Goal: Communication & Community: Answer question/provide support

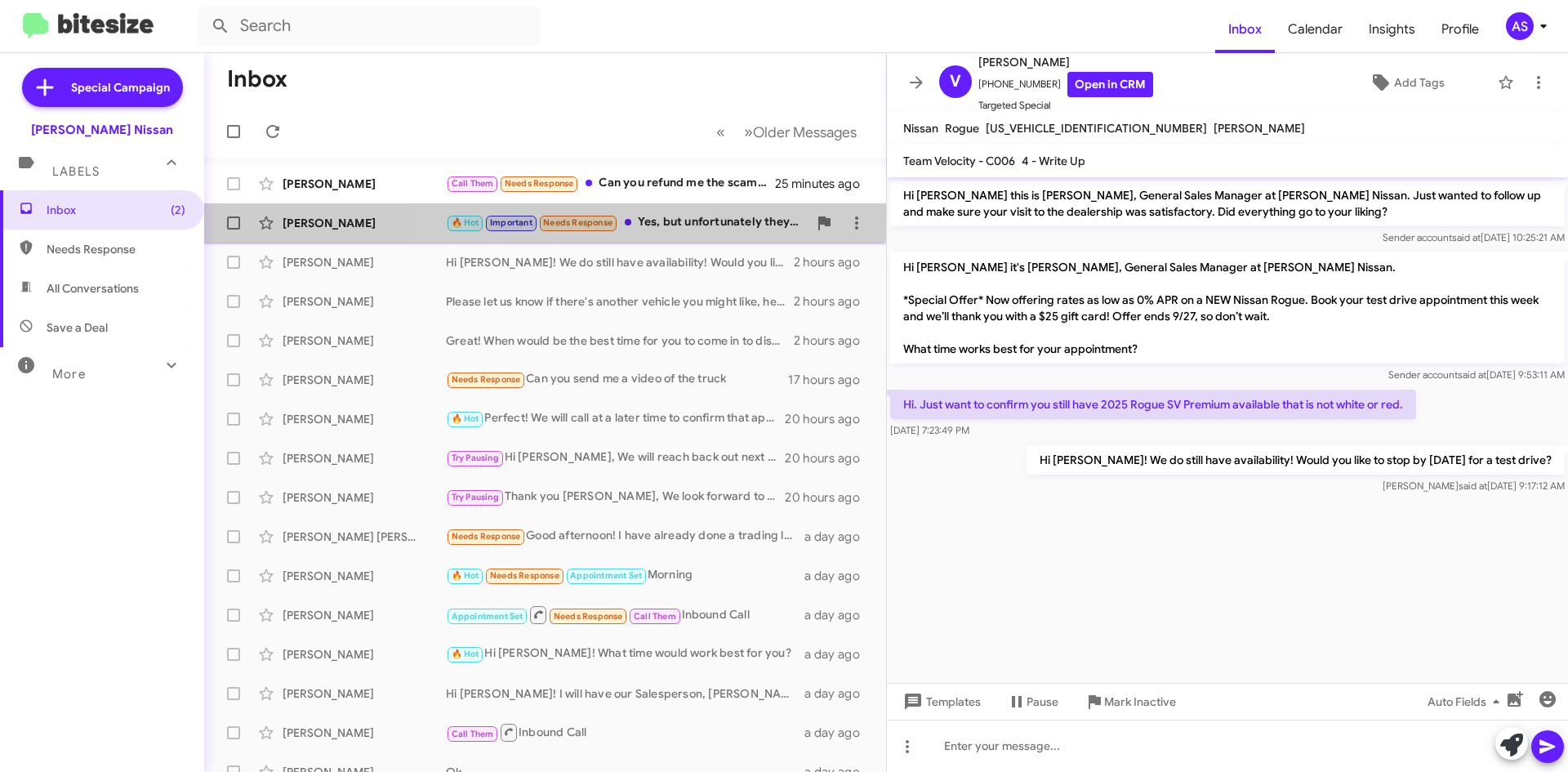
click at [695, 221] on div "🔥 Hot Important Needs Response Yes, but unfortunately they said I wouldn't qual…" at bounding box center [626, 222] width 362 height 19
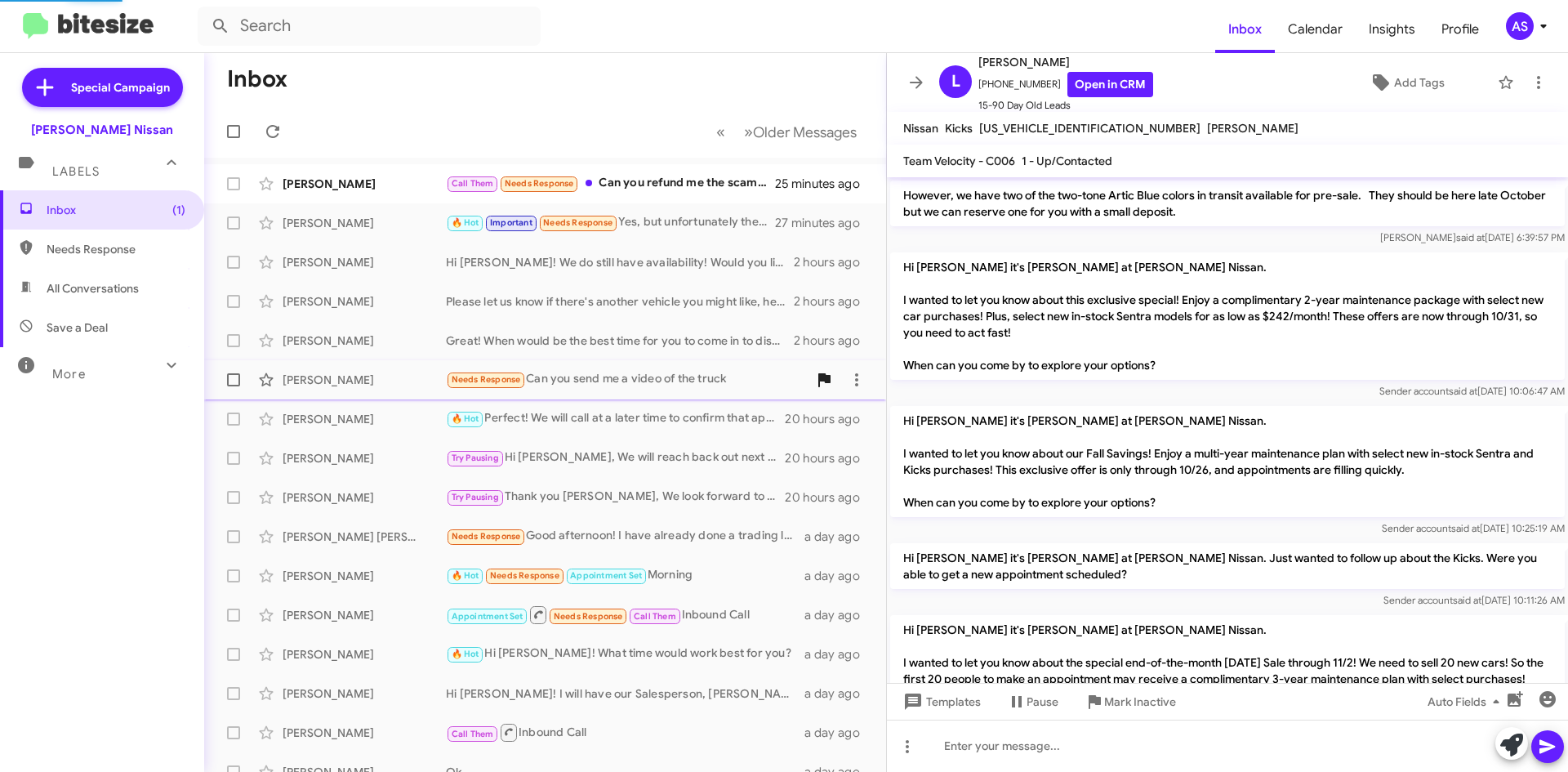
scroll to position [1402, 0]
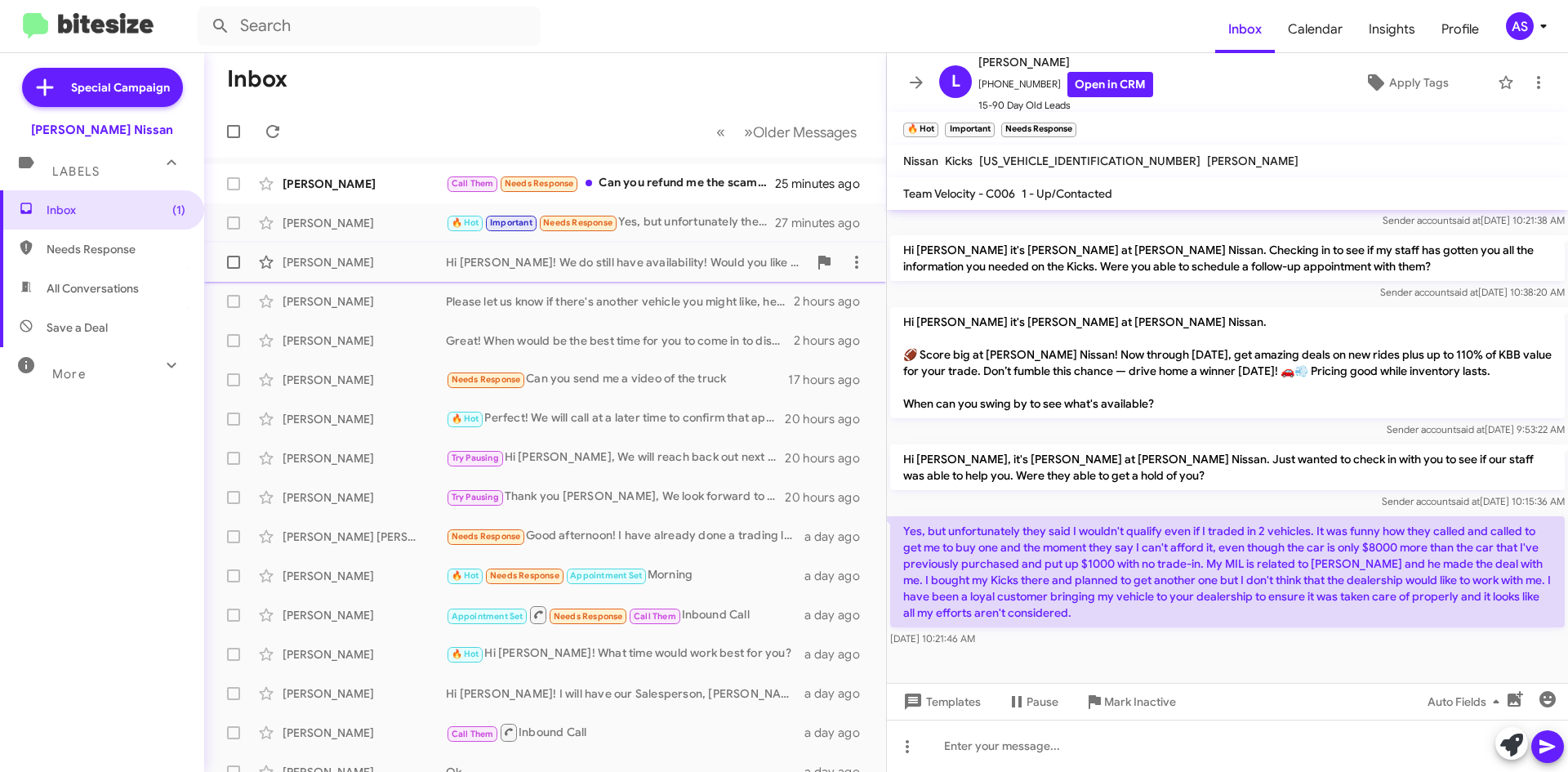
drag, startPoint x: 734, startPoint y: 267, endPoint x: 749, endPoint y: 268, distance: 15.0
click at [734, 266] on div "Hi [PERSON_NAME]! We do still have availability! Would you like to stop by [DAT…" at bounding box center [626, 262] width 362 height 16
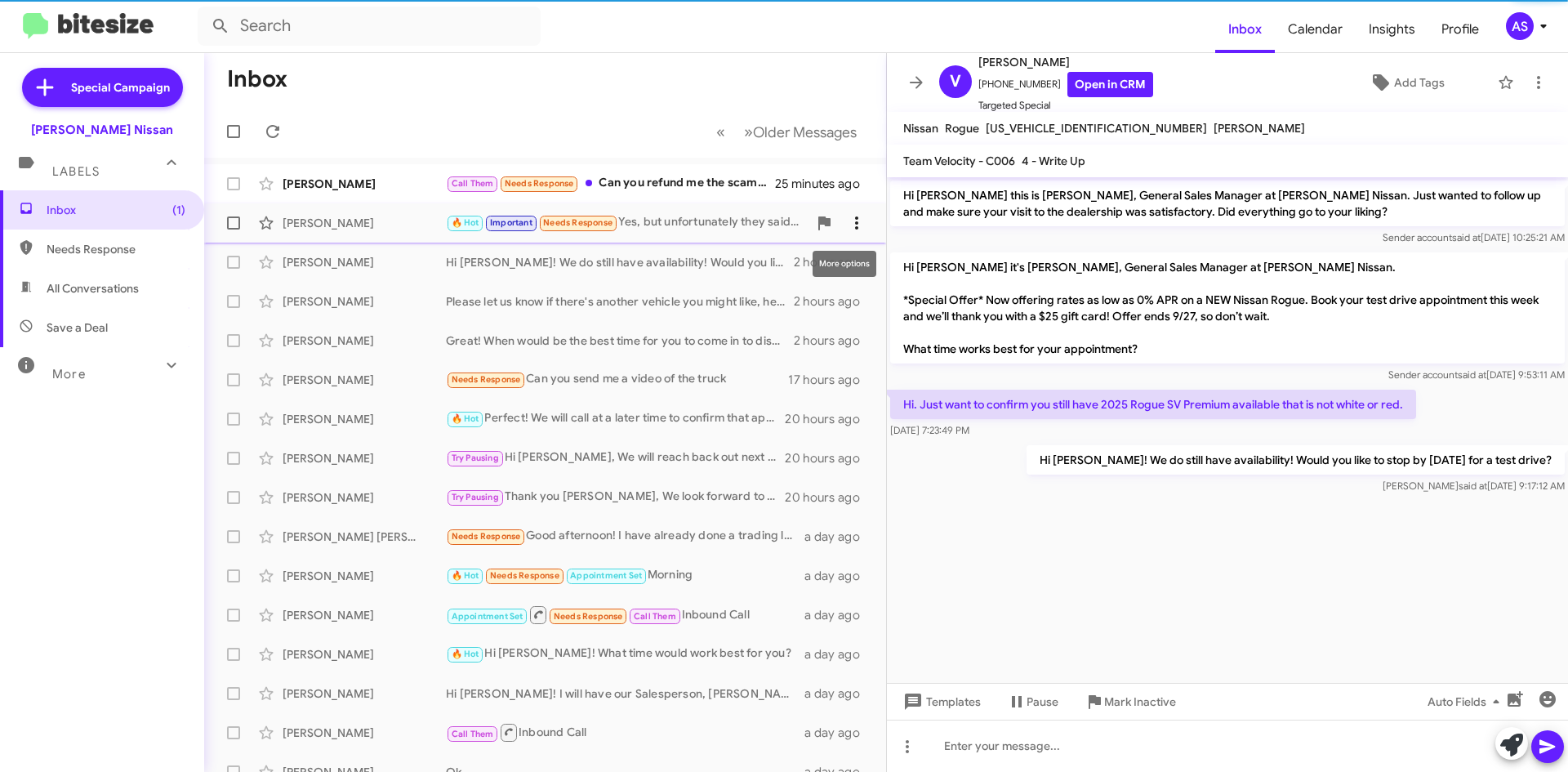
click at [847, 226] on icon at bounding box center [857, 223] width 20 height 20
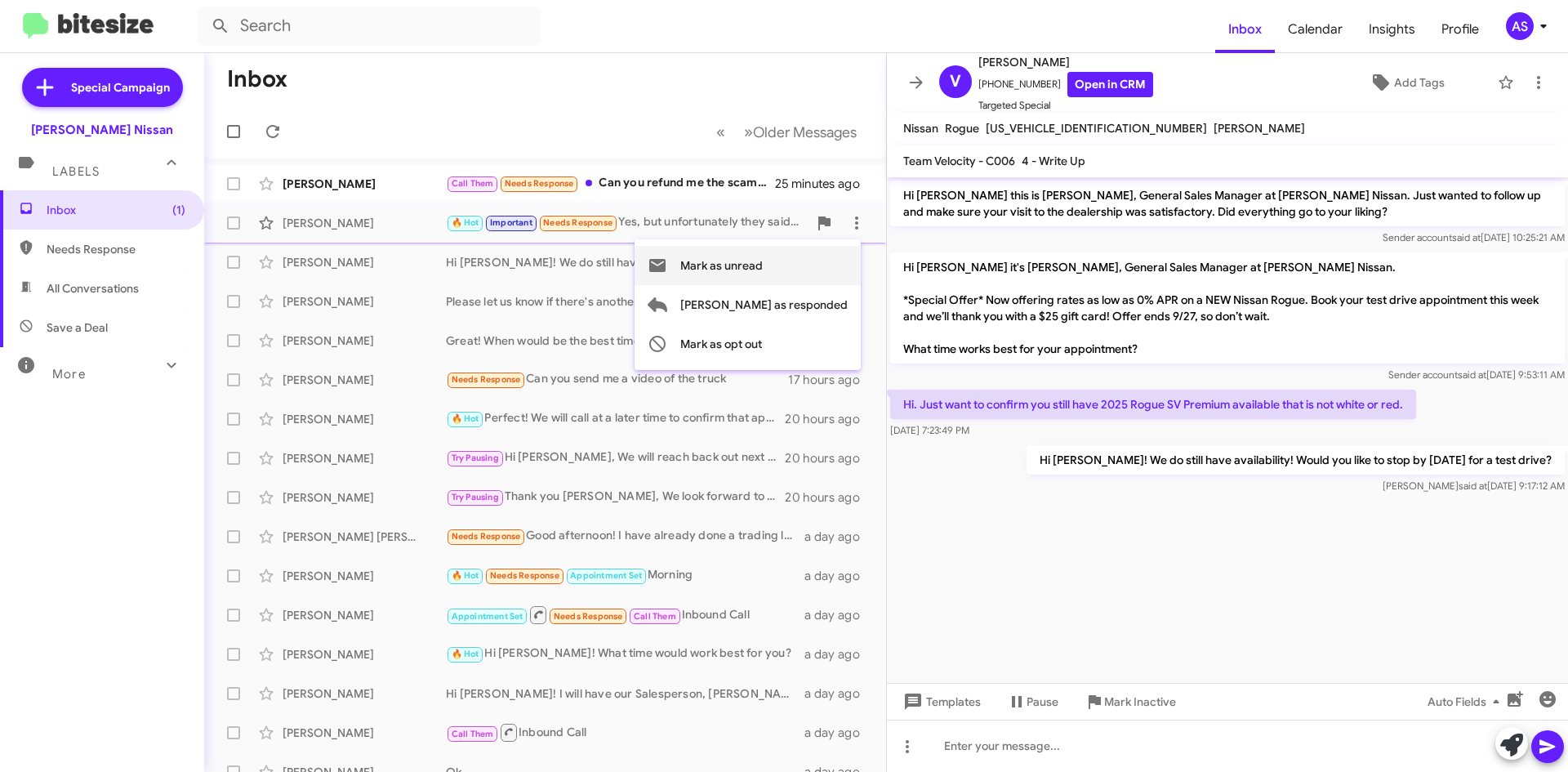
click at [763, 266] on span "Mark as unread" at bounding box center [721, 265] width 82 height 39
